Goal: Obtain resource: Download file/media

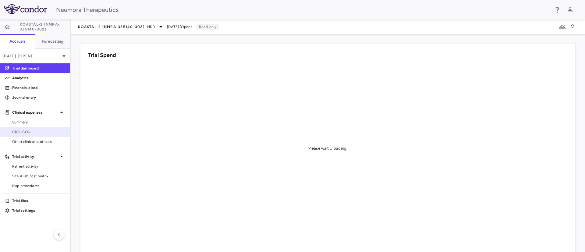
click at [25, 130] on span "CRO ICON" at bounding box center [38, 131] width 53 height 5
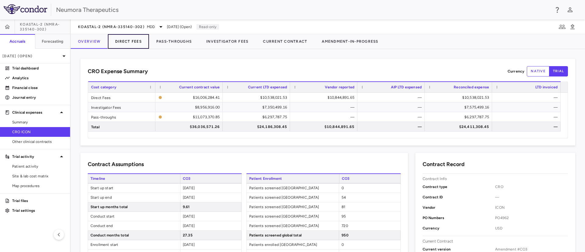
click at [131, 40] on button "Direct Fees" at bounding box center [128, 41] width 41 height 15
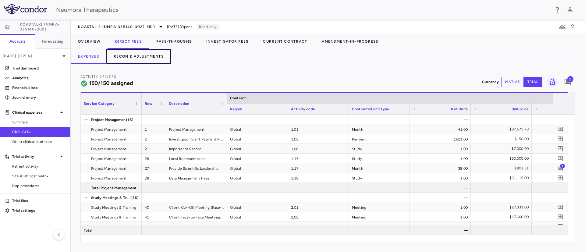
click at [152, 54] on button "Recon & Adjustments" at bounding box center [138, 56] width 65 height 15
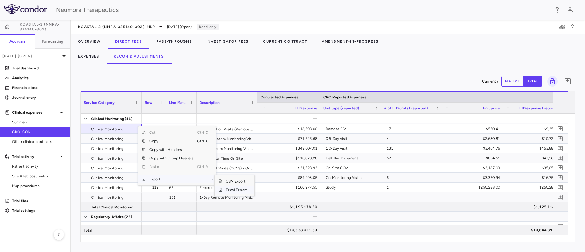
click at [235, 192] on span "Excel Export" at bounding box center [236, 190] width 29 height 9
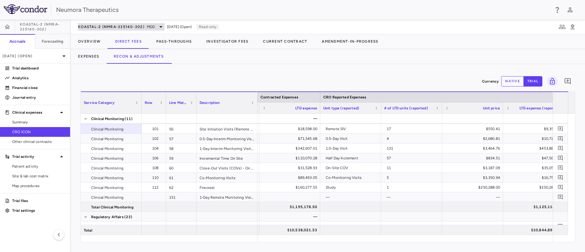
click at [151, 24] on span "MDD" at bounding box center [151, 26] width 8 height 5
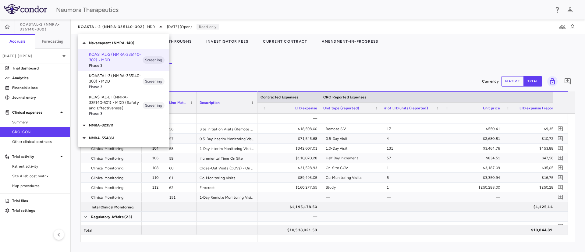
click at [112, 86] on span "Phase 3" at bounding box center [116, 86] width 54 height 5
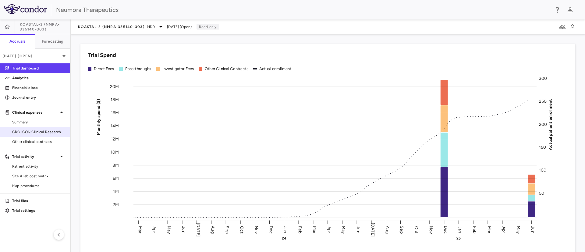
drag, startPoint x: 22, startPoint y: 131, endPoint x: 27, endPoint y: 131, distance: 5.2
click at [22, 131] on span "CRO ICON Clinical Research Limited" at bounding box center [38, 131] width 53 height 5
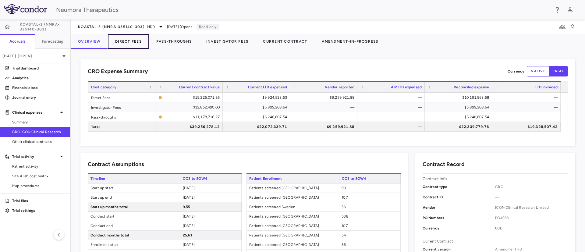
click at [131, 41] on button "Direct Fees" at bounding box center [128, 41] width 41 height 15
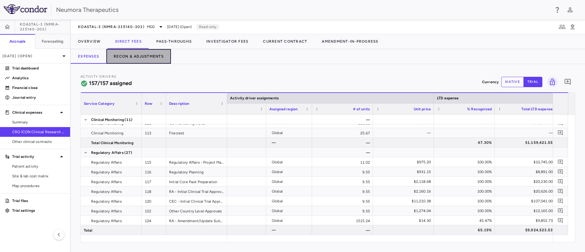
click at [134, 54] on button "Recon & Adjustments" at bounding box center [138, 56] width 65 height 15
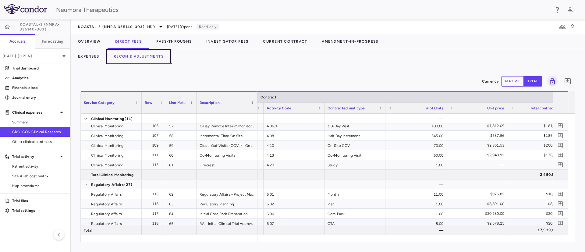
scroll to position [640, 0]
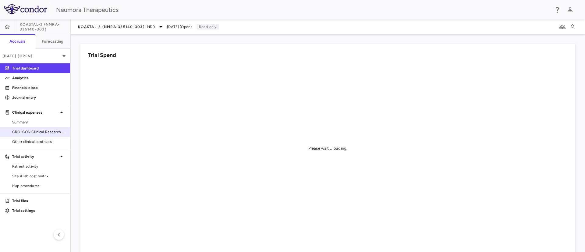
click at [27, 135] on link "CRO ICON Clinical Research Limited" at bounding box center [35, 131] width 70 height 9
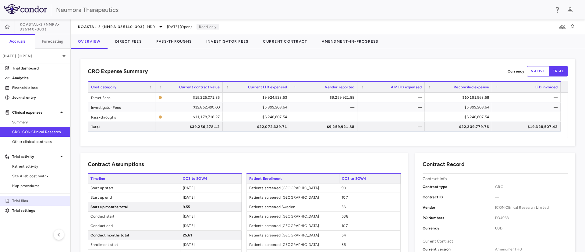
click at [34, 204] on link "Trial files" at bounding box center [35, 200] width 70 height 9
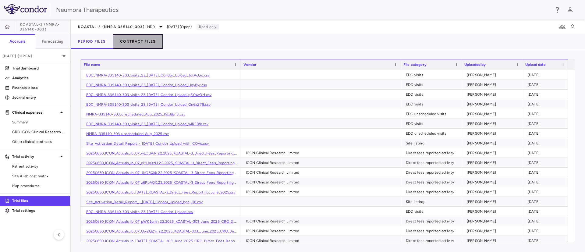
click at [134, 38] on button "Contract Files" at bounding box center [138, 41] width 50 height 15
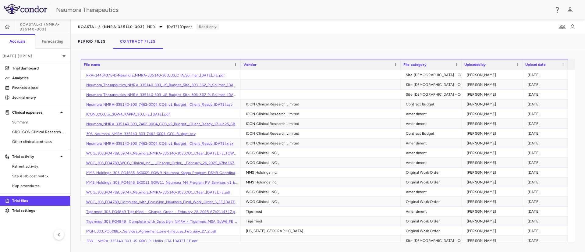
click at [139, 64] on div "File name" at bounding box center [158, 64] width 148 height 7
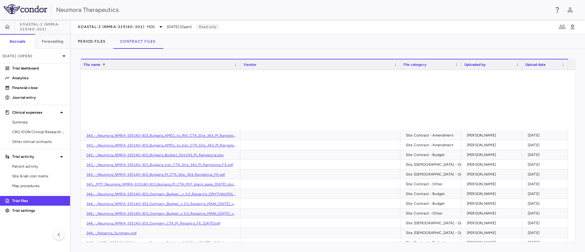
scroll to position [2058, 0]
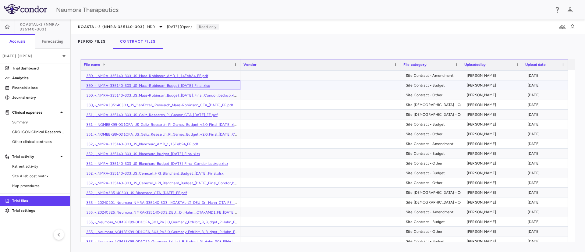
click at [166, 86] on link "350_-_NMRA-335140-303_US_Maas-Robinson_Budget_9Feb24_Final.xlsx" at bounding box center [148, 86] width 124 height 4
click at [29, 132] on span "CRO ICON Clinical Research Limited" at bounding box center [38, 131] width 53 height 5
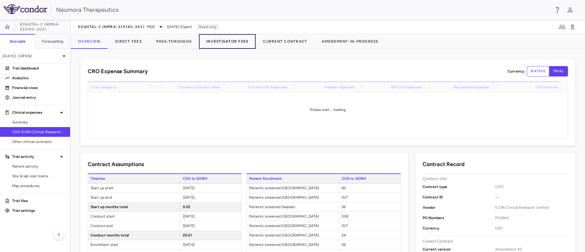
click at [228, 40] on button "Investigator Fees" at bounding box center [227, 41] width 57 height 15
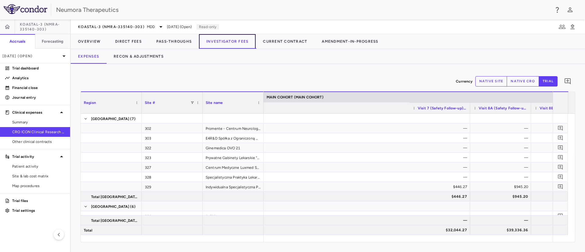
scroll to position [0, 1266]
